Goal: Task Accomplishment & Management: Use online tool/utility

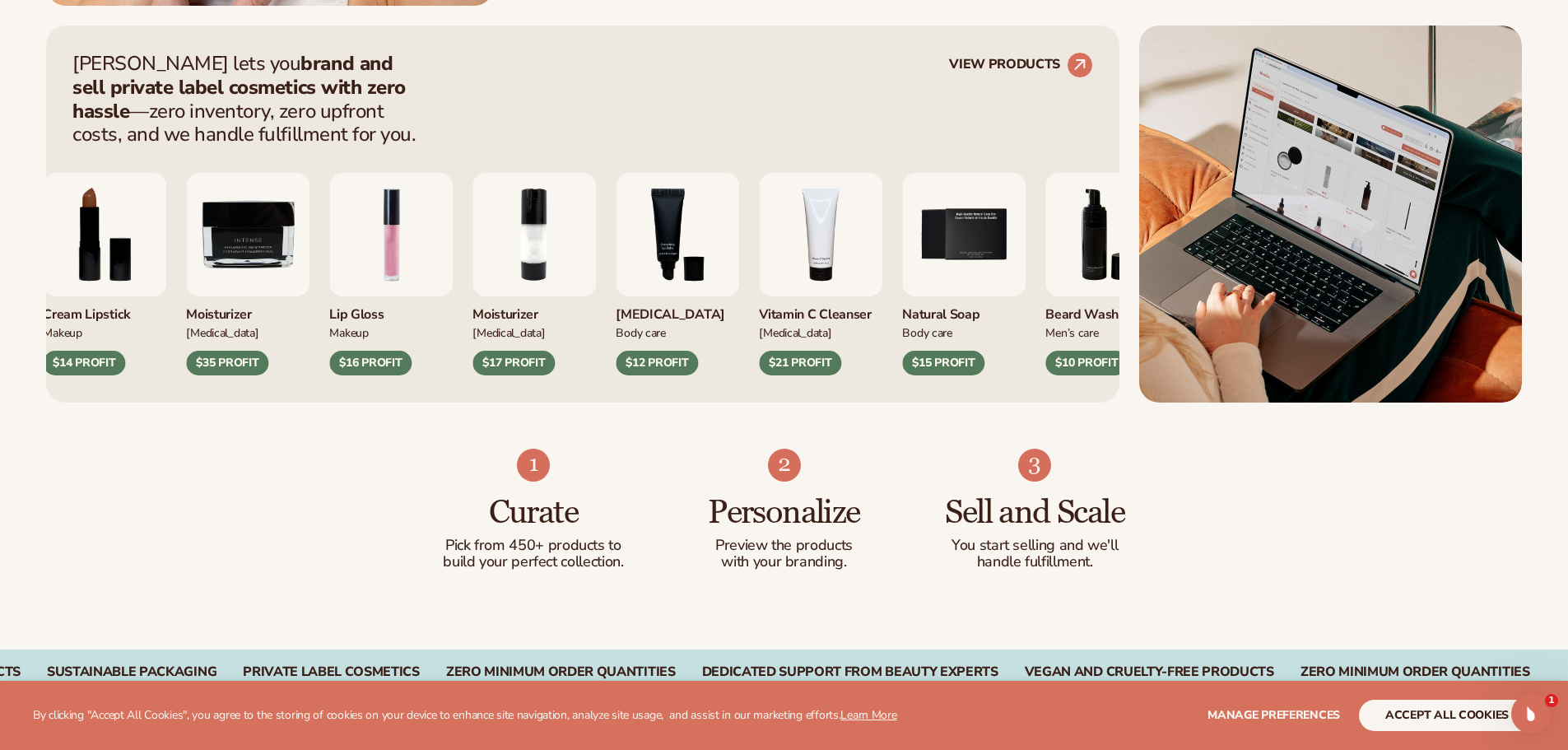
click at [672, 252] on img "3 / 9" at bounding box center [677, 234] width 124 height 124
click at [1074, 66] on circle at bounding box center [1080, 65] width 36 height 36
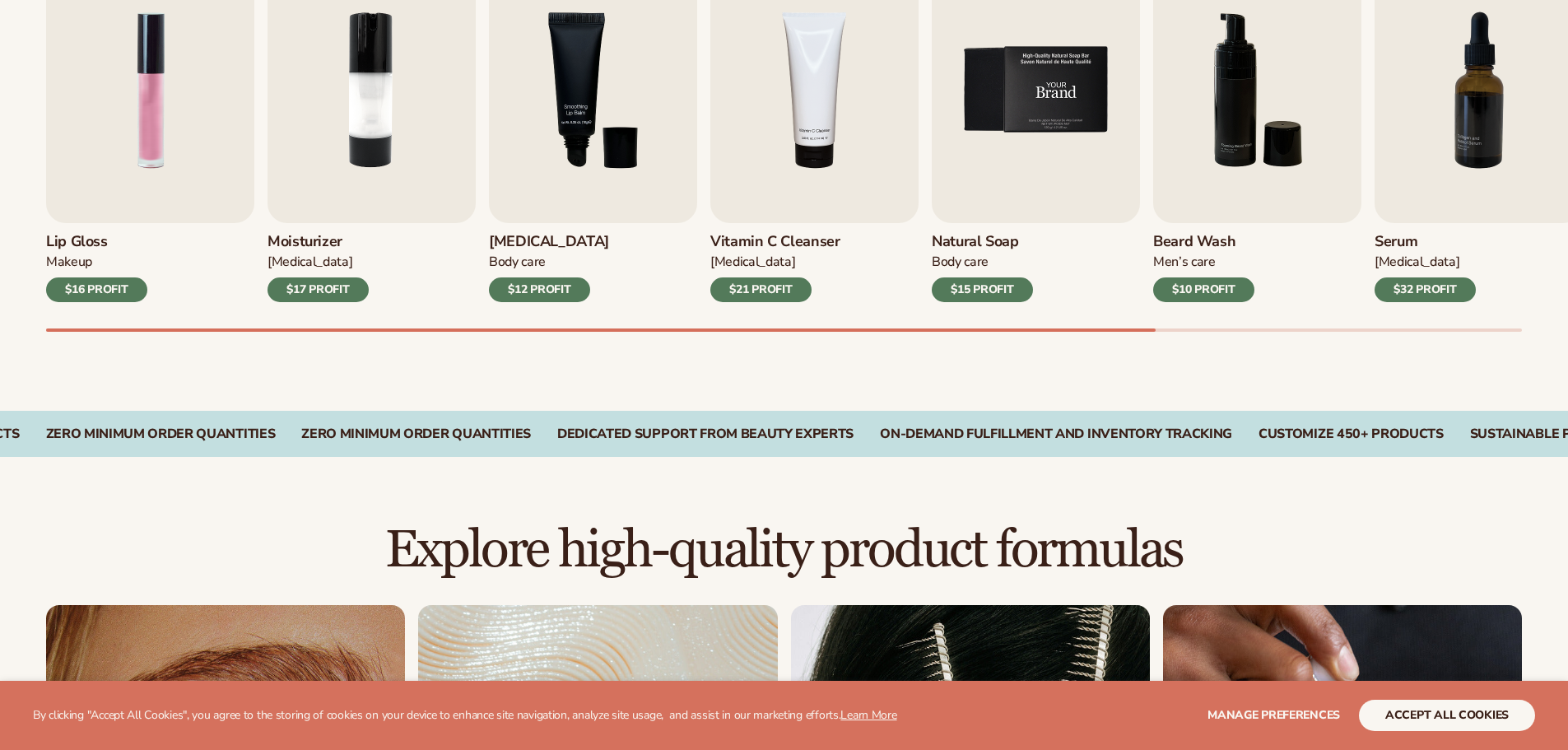
scroll to position [658, 0]
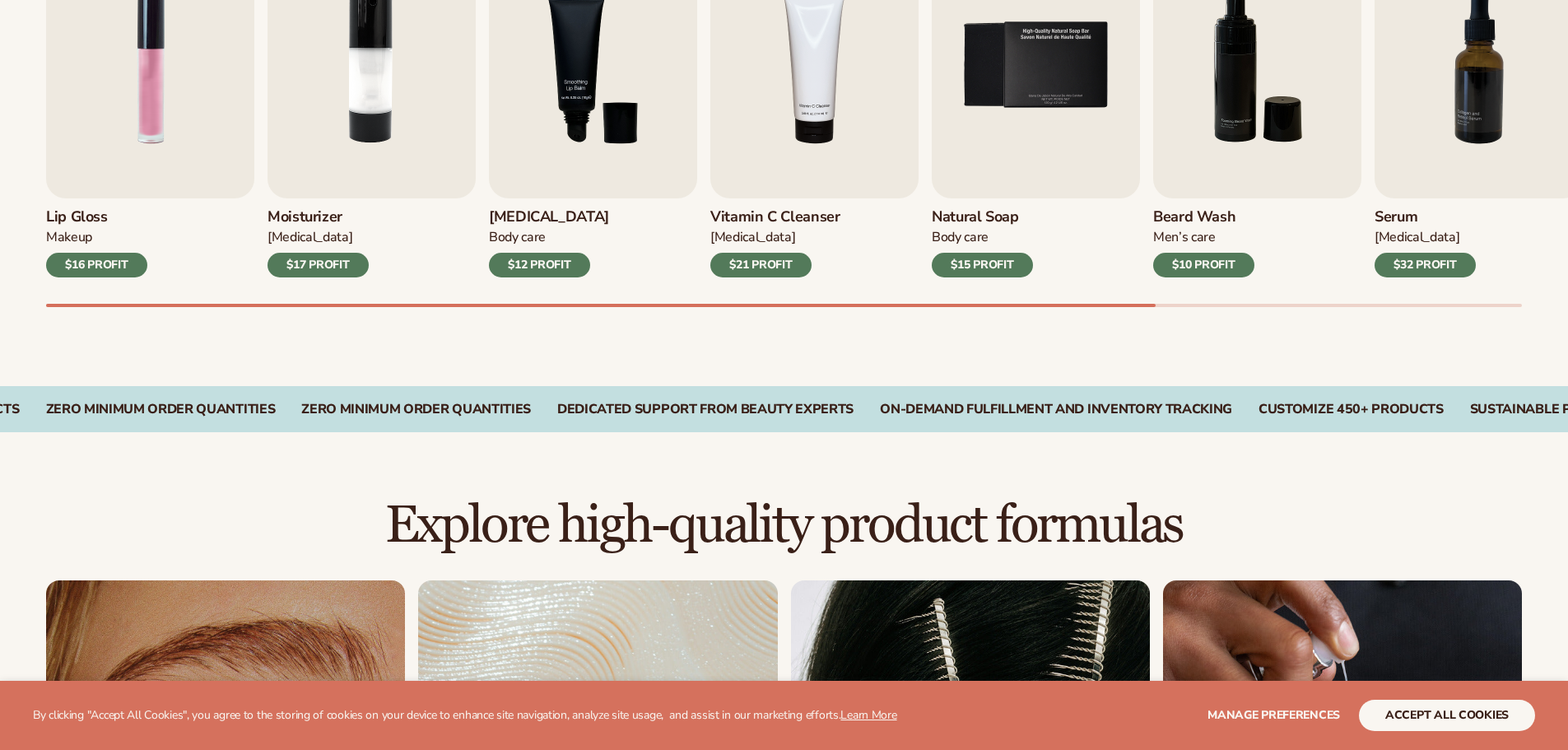
click at [761, 268] on div "$21 PROFIT" at bounding box center [760, 265] width 101 height 25
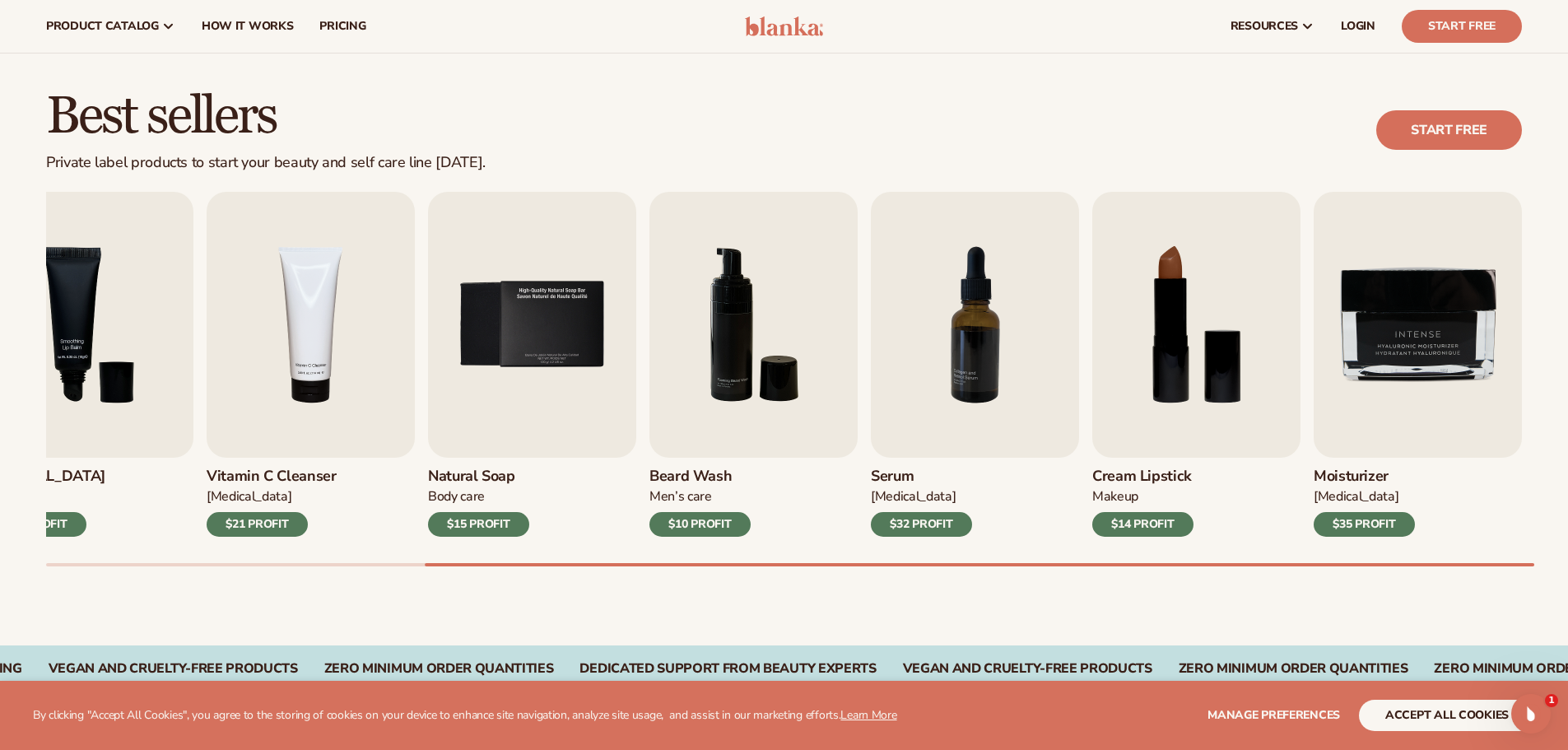
scroll to position [164, 0]
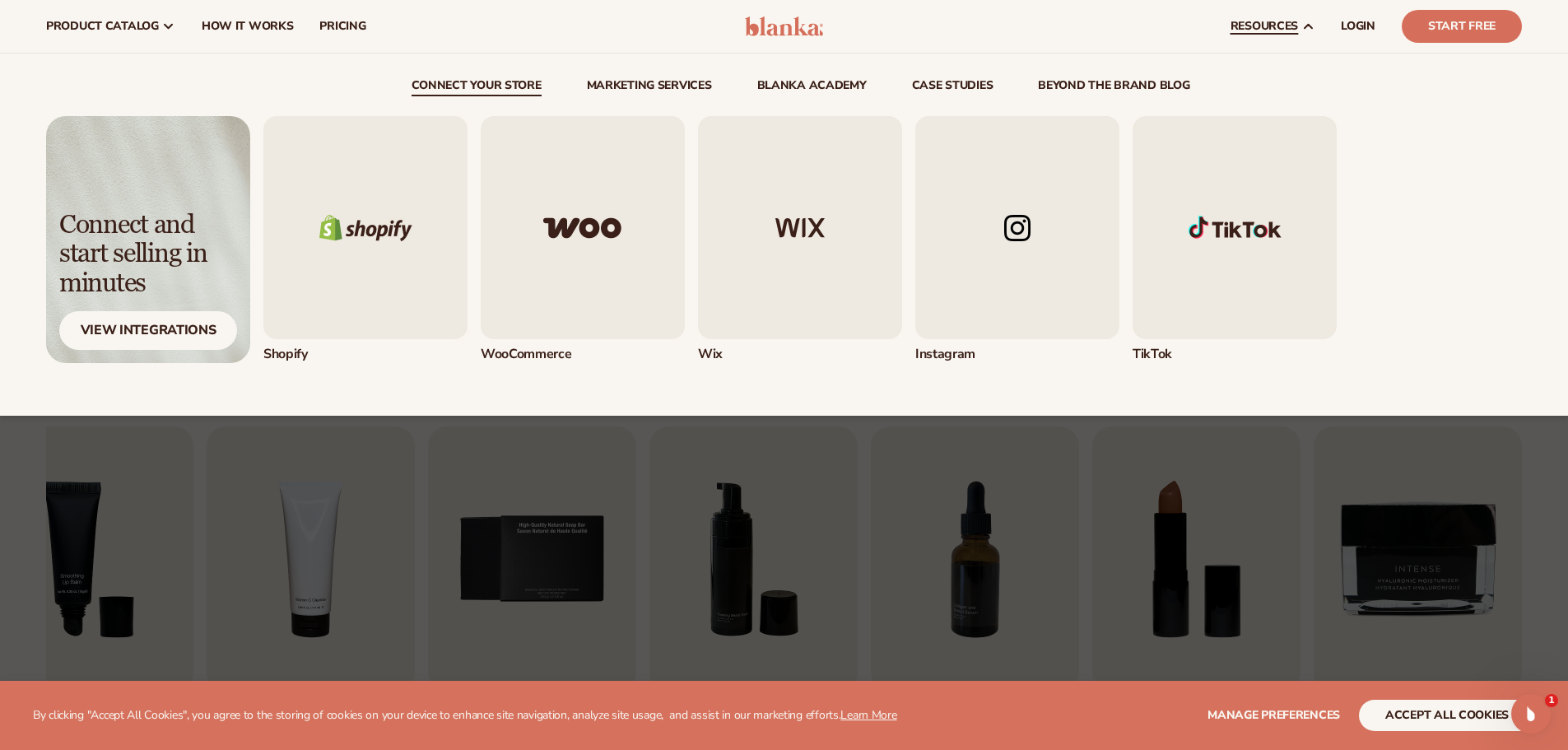
click at [381, 288] on img "1 / 5" at bounding box center [366, 228] width 204 height 223
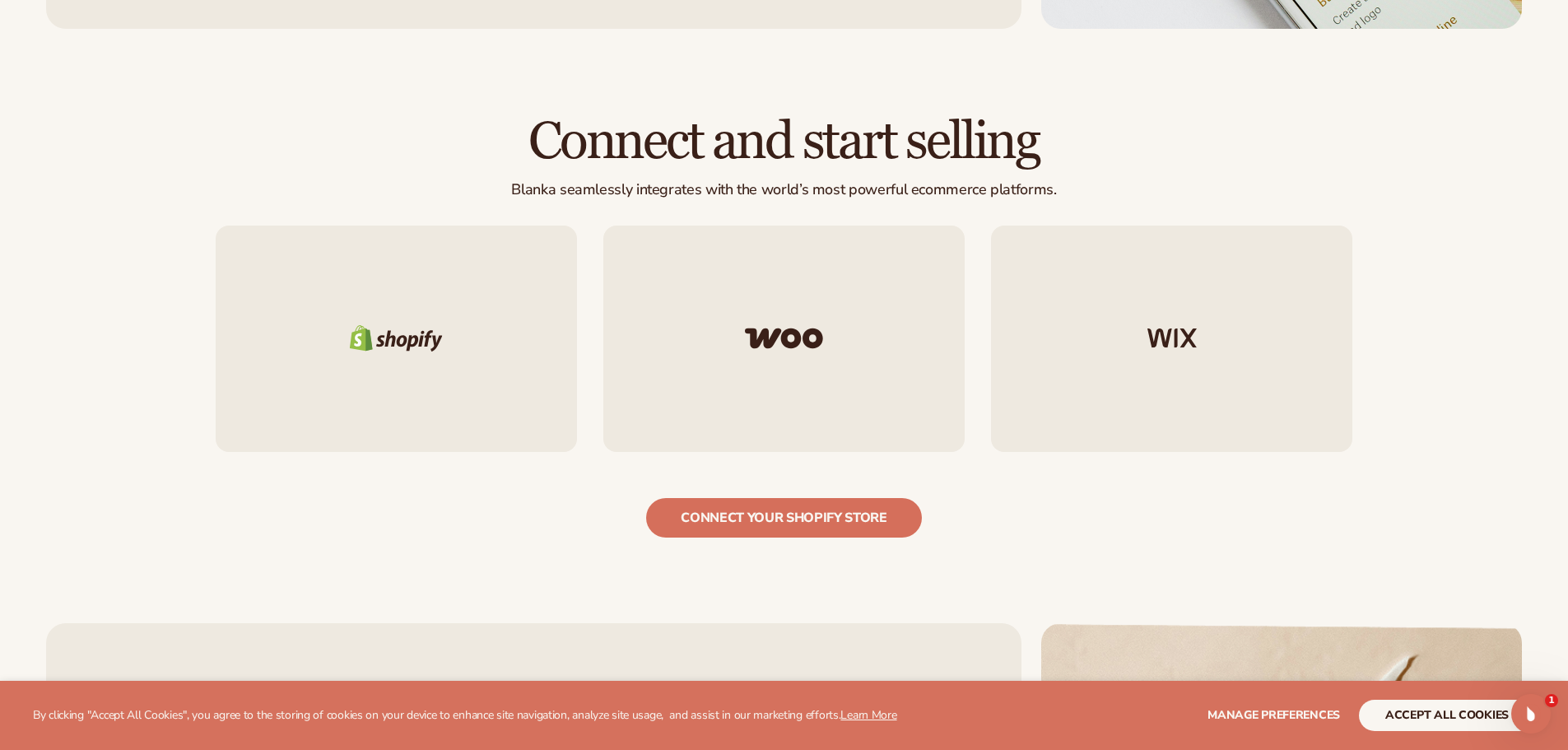
scroll to position [1611, 0]
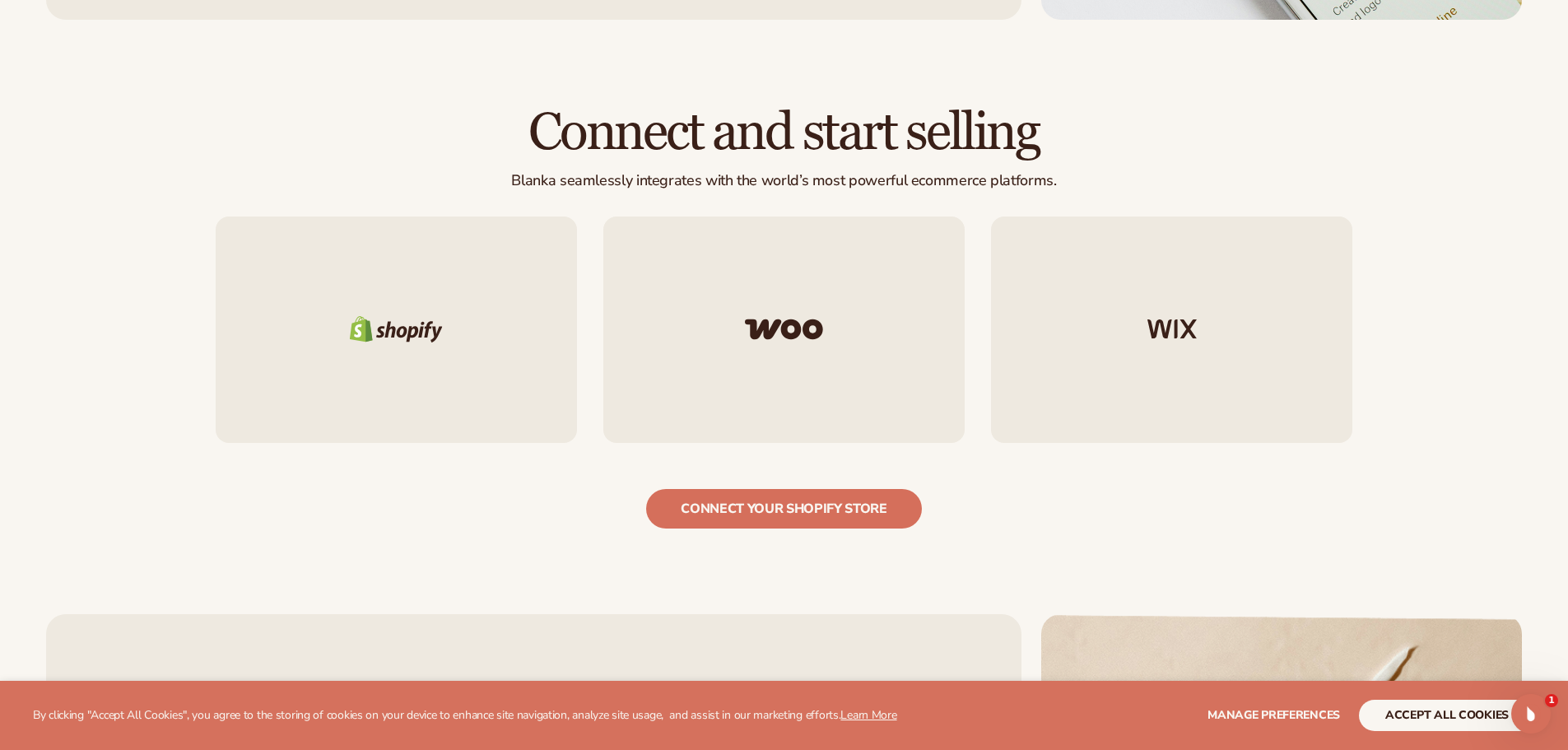
click at [450, 366] on div at bounding box center [396, 329] width 362 height 226
click at [800, 489] on link "connect your shopify store" at bounding box center [784, 509] width 276 height 40
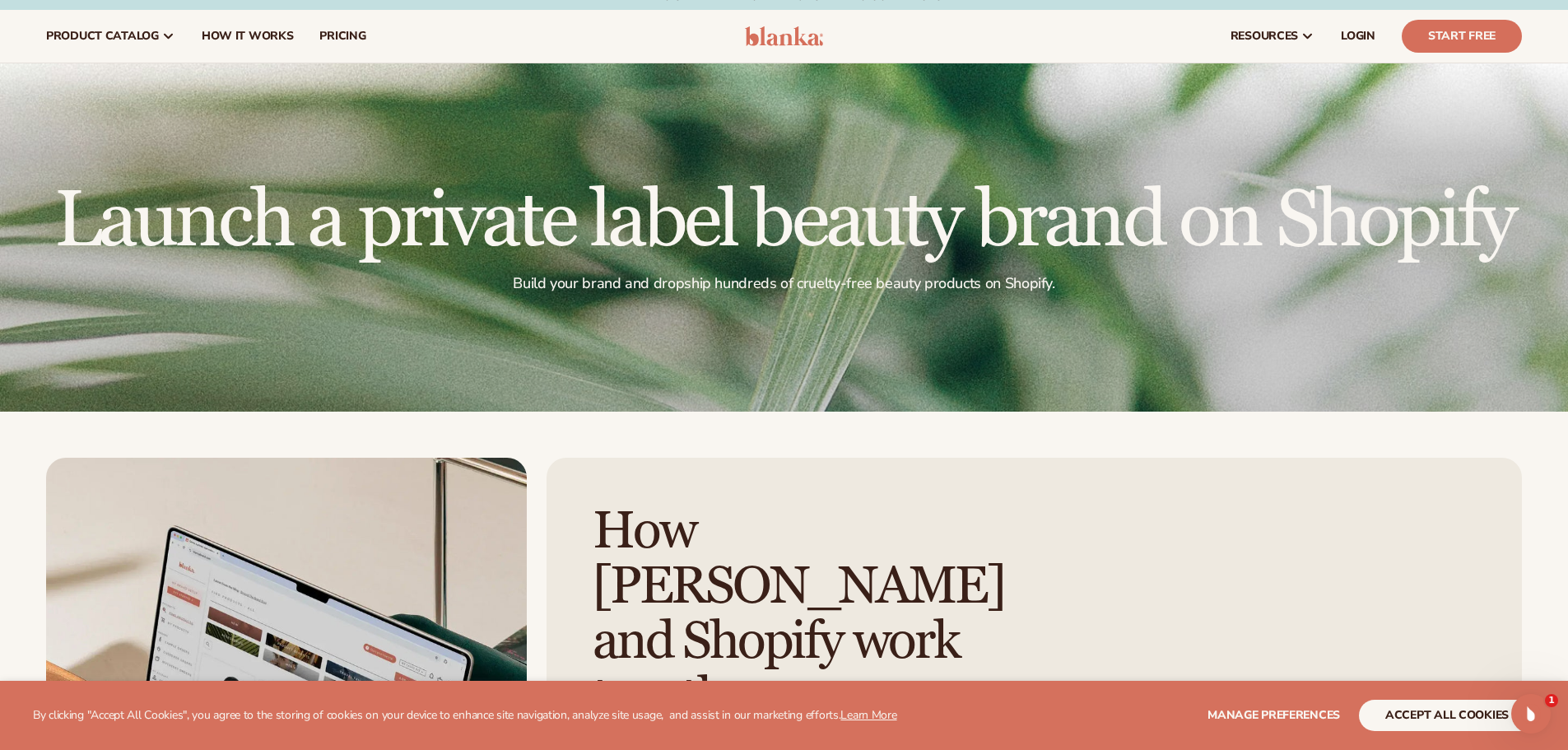
scroll to position [0, 0]
